Goal: Task Accomplishment & Management: Complete application form

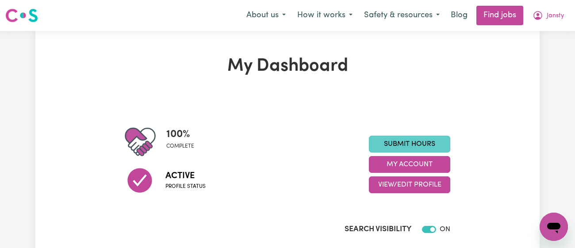
click at [391, 136] on link "Submit Hours" at bounding box center [409, 144] width 81 height 17
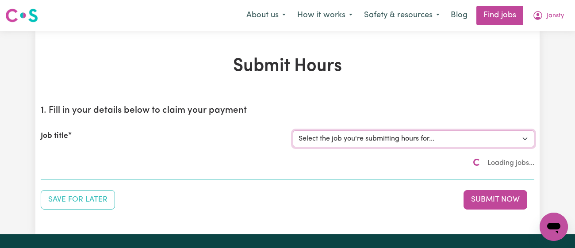
click at [385, 138] on select "Select the job you're submitting hours for..." at bounding box center [413, 138] width 241 height 17
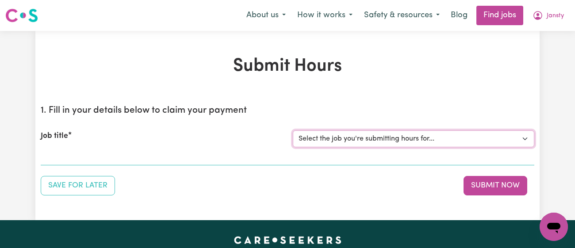
scroll to position [17, 0]
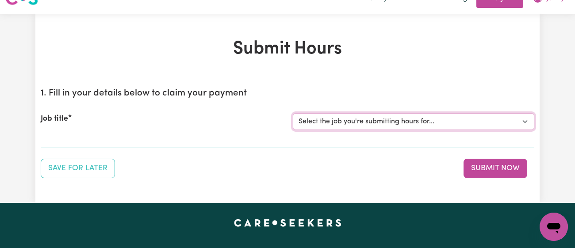
click at [318, 122] on select "Select the job you're submitting hours for... [[PERSON_NAME]] [DEMOGRAPHIC_DATA…" at bounding box center [413, 121] width 241 height 17
select select "13218"
click at [293, 113] on select "Select the job you're submitting hours for... [[PERSON_NAME]] [DEMOGRAPHIC_DATA…" at bounding box center [413, 121] width 241 height 17
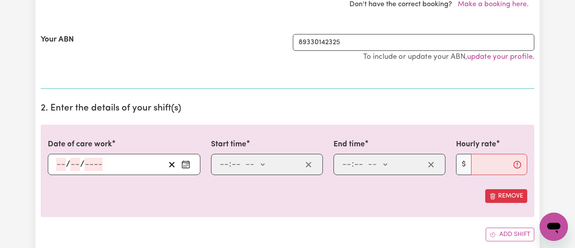
scroll to position [278, 0]
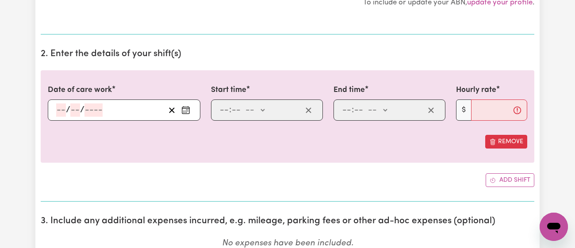
click at [188, 109] on icon "Enter the date of care work" at bounding box center [185, 110] width 9 height 9
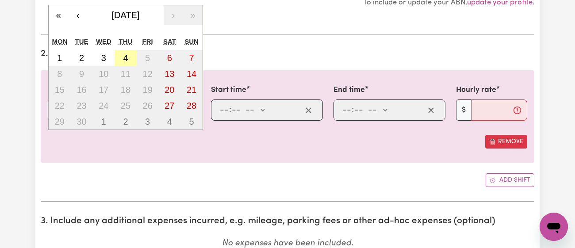
click at [122, 57] on button "4" at bounding box center [125, 58] width 22 height 16
type input "[DATE]"
type input "4"
type input "9"
type input "2025"
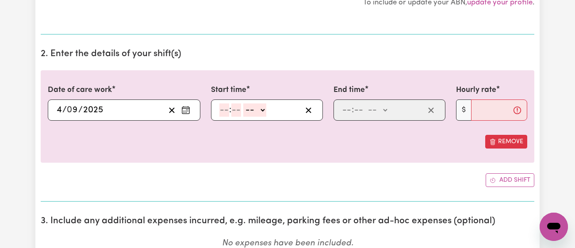
click at [224, 108] on input "number" at bounding box center [224, 109] width 10 height 13
type input "2"
type input "30"
click at [263, 110] on div "2 : 30 -- am pm" at bounding box center [259, 109] width 83 height 13
click at [256, 111] on select "-- am pm" at bounding box center [251, 109] width 23 height 13
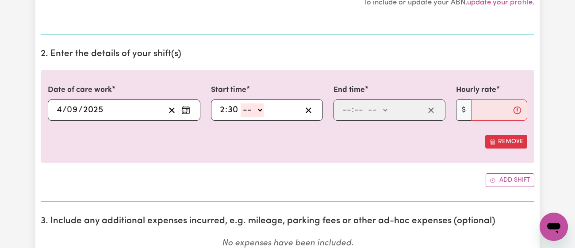
select select "pm"
click at [240, 103] on select "-- am pm" at bounding box center [251, 109] width 23 height 13
type input "14:30"
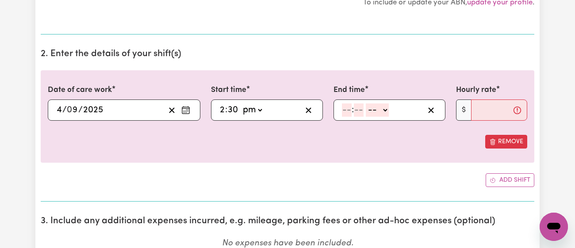
click at [346, 108] on input "number" at bounding box center [347, 109] width 10 height 13
type input "3"
type input "30"
click at [373, 107] on select "-- am pm" at bounding box center [374, 109] width 23 height 13
click at [377, 153] on div "Date of care work [DATE] 4 / 0 9 / 2025 « ‹ [DATE] › » Mon Tue Wed Thu Fri Sat …" at bounding box center [287, 116] width 493 height 92
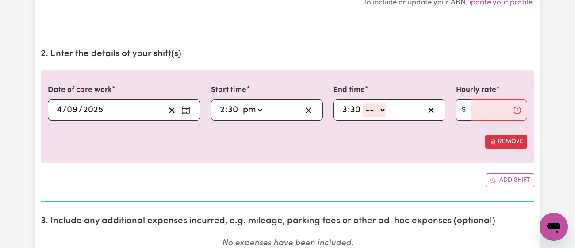
click at [373, 111] on select "-- am pm" at bounding box center [374, 109] width 23 height 13
select select "pm"
click at [363, 103] on select "-- am pm" at bounding box center [374, 109] width 23 height 13
type input "15:30"
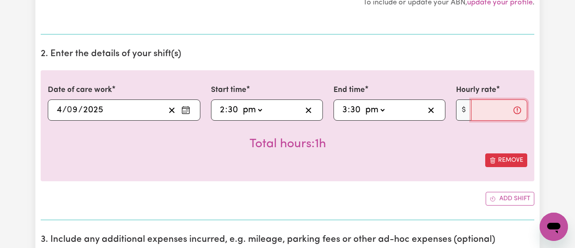
click at [476, 103] on input "Hourly rate" at bounding box center [499, 109] width 56 height 21
type input "42"
click at [403, 155] on div "Remove" at bounding box center [287, 160] width 479 height 14
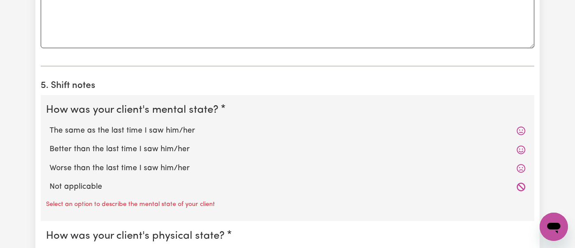
scroll to position [644, 0]
click at [166, 130] on label "The same as the last time I saw him/her" at bounding box center [288, 130] width 476 height 11
click at [50, 125] on input "The same as the last time I saw him/her" at bounding box center [49, 124] width 0 height 0
radio input "true"
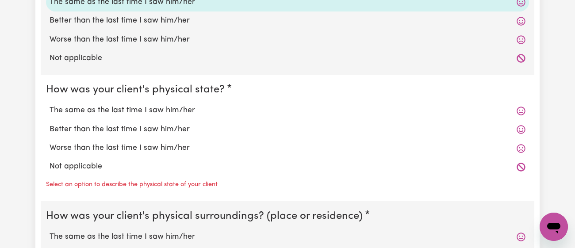
scroll to position [770, 0]
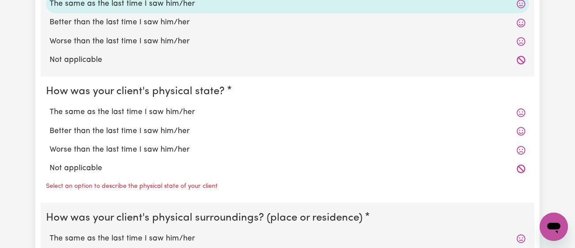
click at [168, 111] on label "The same as the last time I saw him/her" at bounding box center [288, 112] width 476 height 11
click at [50, 107] on input "The same as the last time I saw him/her" at bounding box center [49, 106] width 0 height 0
radio input "true"
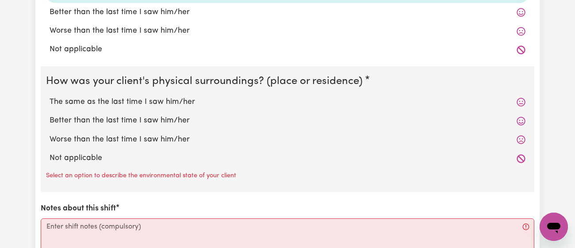
click at [171, 105] on label "The same as the last time I saw him/her" at bounding box center [288, 101] width 476 height 11
click at [50, 96] on input "The same as the last time I saw him/her" at bounding box center [49, 96] width 0 height 0
radio input "true"
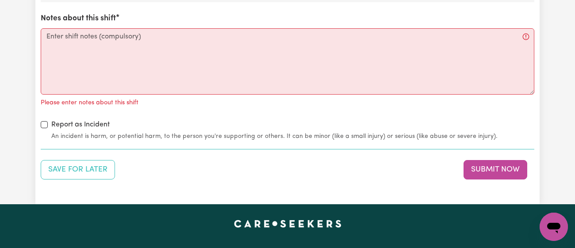
scroll to position [1061, 0]
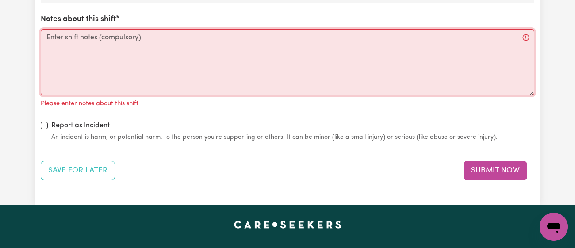
click at [180, 84] on textarea "Notes about this shift" at bounding box center [287, 62] width 493 height 66
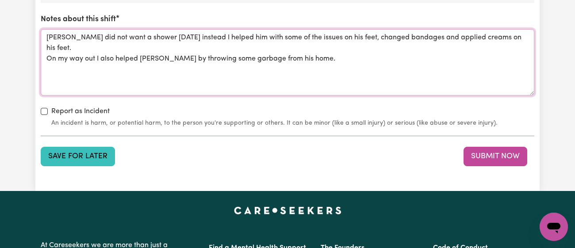
type textarea "[PERSON_NAME] did not want a shower [DATE] instead I helped him with some of th…"
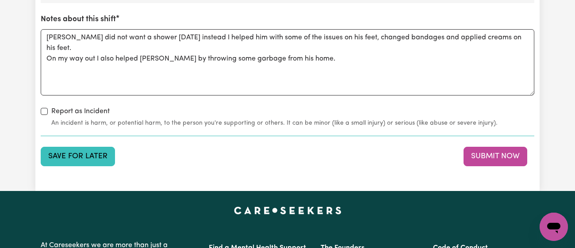
click at [100, 152] on button "Save for Later" at bounding box center [78, 156] width 74 height 19
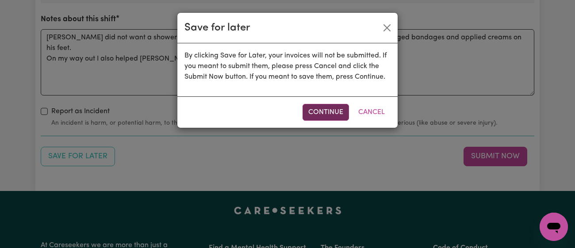
click at [306, 109] on button "Continue" at bounding box center [325, 112] width 46 height 17
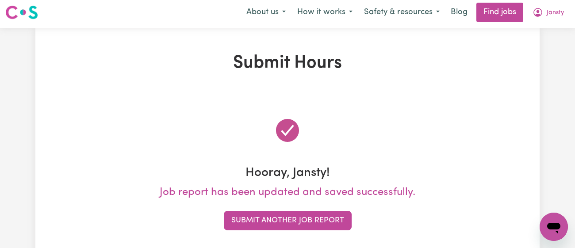
scroll to position [0, 0]
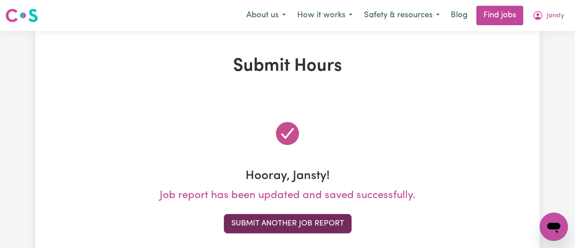
click at [307, 221] on button "Submit Another Job Report" at bounding box center [288, 223] width 128 height 19
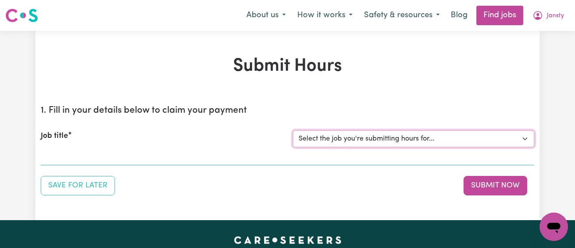
click at [347, 142] on select "Select the job you're submitting hours for... [[PERSON_NAME]] [DEMOGRAPHIC_DATA…" at bounding box center [413, 138] width 241 height 17
select select "8504"
click at [293, 130] on select "Select the job you're submitting hours for... [[PERSON_NAME]] [DEMOGRAPHIC_DATA…" at bounding box center [413, 138] width 241 height 17
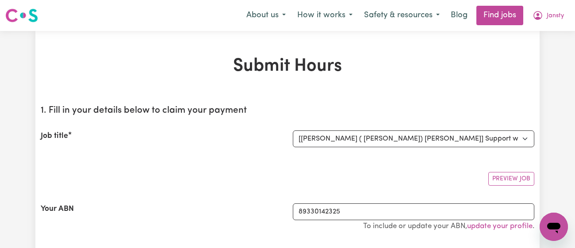
click at [220, 117] on section "1. Fill in your details below to claim your payment Job title Select the job yo…" at bounding box center [287, 178] width 493 height 160
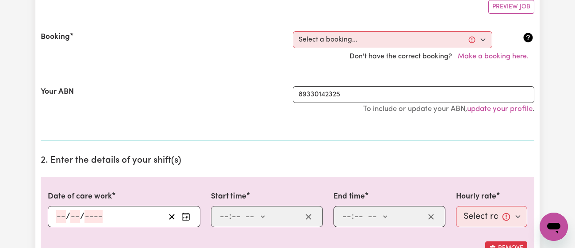
scroll to position [171, 0]
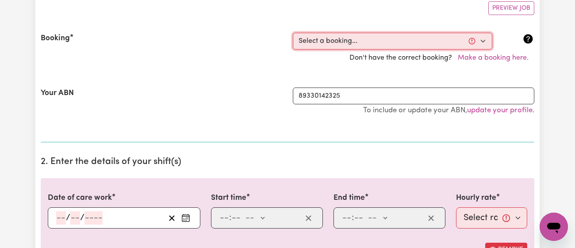
click at [322, 37] on select "Select a booking... [DATE] 01:00pm to 02:30pm (RECURRING) [DATE] 01:00pm to 02:…" at bounding box center [392, 41] width 199 height 17
select select "347468"
click at [293, 33] on select "Select a booking... [DATE] 01:00pm to 02:30pm (RECURRING) [DATE] 01:00pm to 02:…" at bounding box center [392, 41] width 199 height 17
type input "[DATE]"
type input "4"
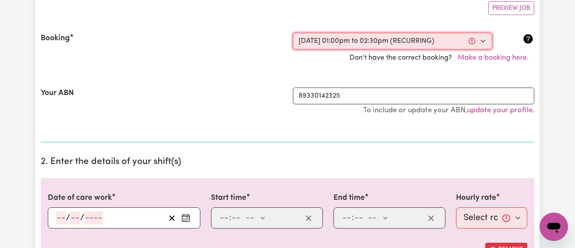
type input "9"
type input "2025"
type input "13:00"
type input "1"
type input "0"
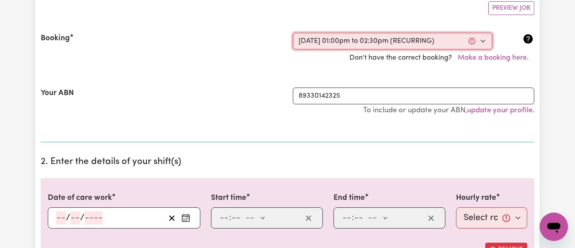
select select "pm"
type input "14:30"
type input "2"
type input "30"
select select "pm"
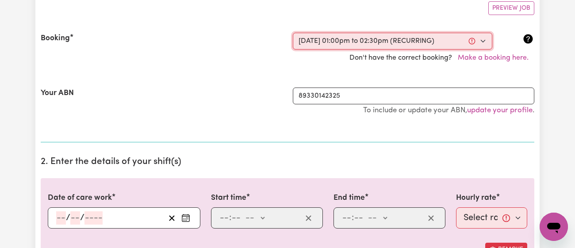
select select "41.75-Weekday"
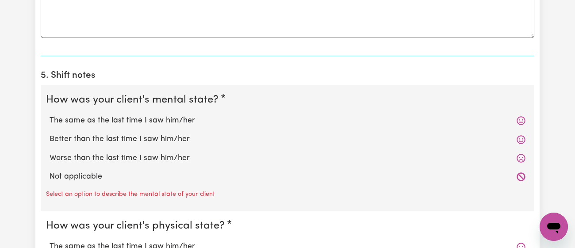
click at [160, 137] on label "Better than the last time I saw him/her" at bounding box center [288, 138] width 476 height 11
click at [50, 133] on input "Better than the last time I saw him/her" at bounding box center [49, 133] width 0 height 0
radio input "true"
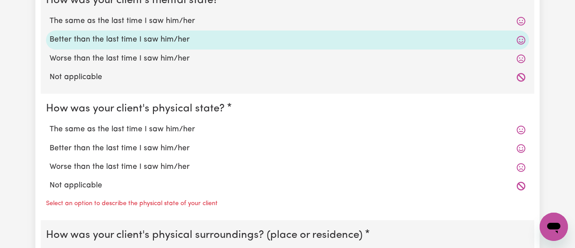
scroll to position [752, 0]
click at [162, 132] on label "The same as the last time I saw him/her" at bounding box center [288, 130] width 476 height 11
click at [50, 125] on input "The same as the last time I saw him/her" at bounding box center [49, 124] width 0 height 0
radio input "true"
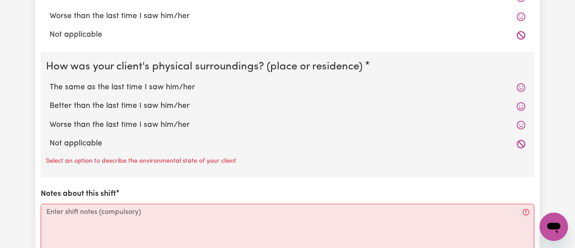
scroll to position [903, 0]
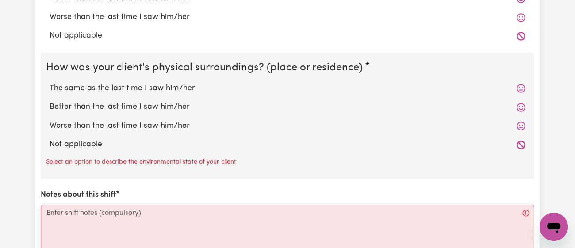
click at [172, 101] on label "Better than the last time I saw him/her" at bounding box center [288, 106] width 476 height 11
click at [50, 101] on input "Better than the last time I saw him/her" at bounding box center [49, 101] width 0 height 0
radio input "true"
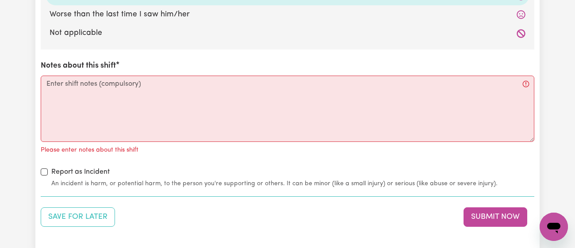
scroll to position [1013, 0]
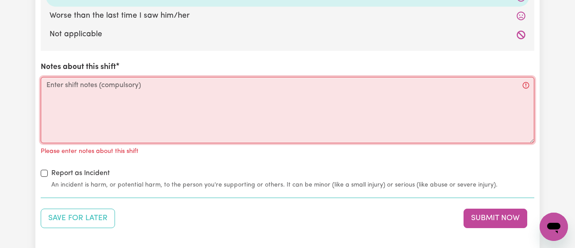
click at [171, 101] on textarea "Notes about this shift" at bounding box center [287, 110] width 493 height 66
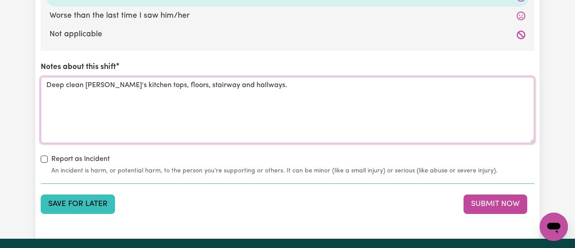
type textarea "Deep clean [PERSON_NAME]'s kitchen tops, floors, stairway and hallways."
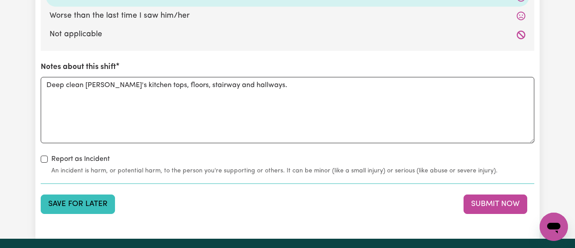
click at [82, 201] on button "Save for Later" at bounding box center [78, 203] width 74 height 19
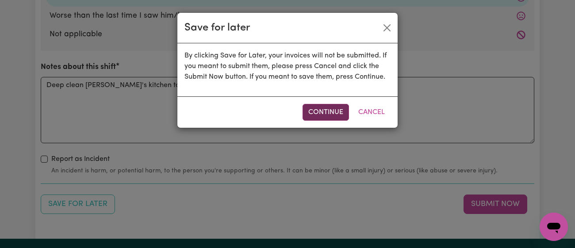
click at [329, 114] on button "Continue" at bounding box center [325, 112] width 46 height 17
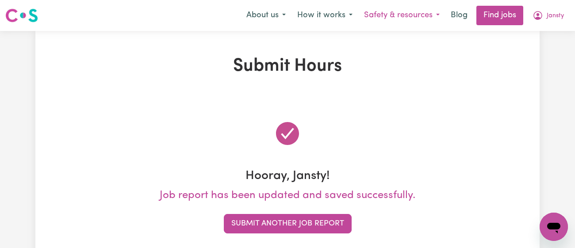
scroll to position [0, 0]
